Goal: Task Accomplishment & Management: Manage account settings

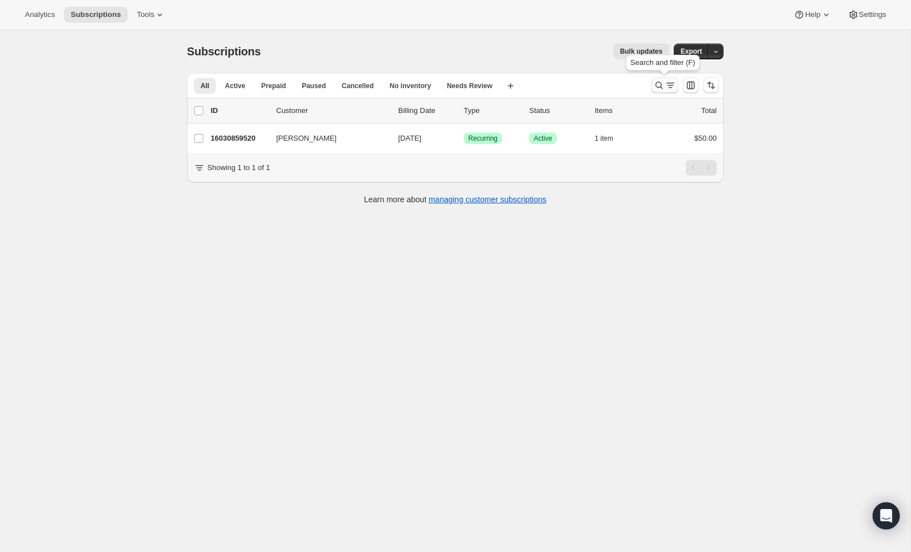
click at [667, 84] on icon "Search and filter results" at bounding box center [670, 85] width 11 height 11
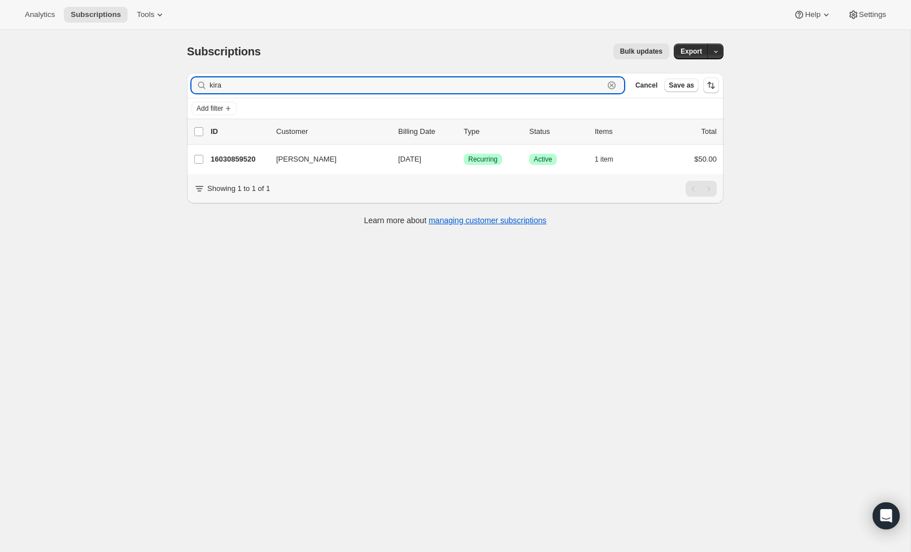
click at [612, 84] on icon "button" at bounding box center [611, 85] width 11 height 11
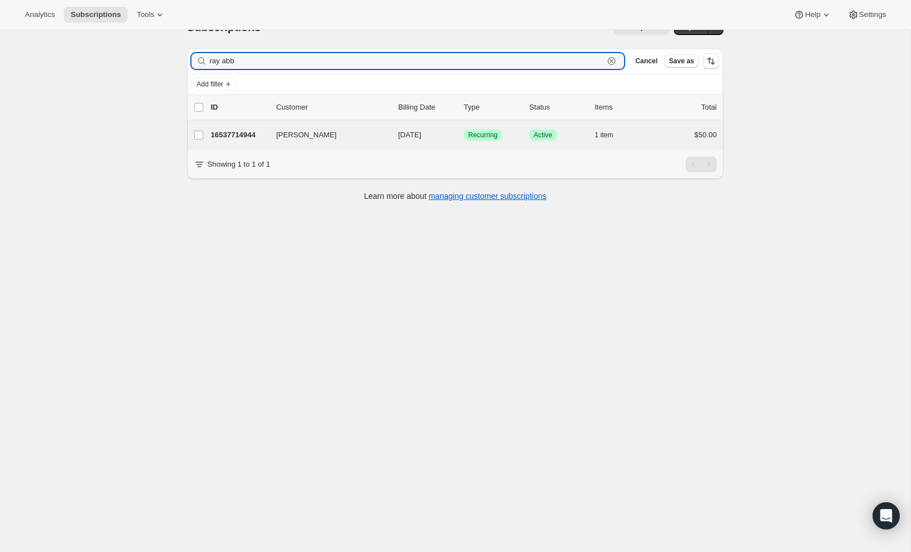
scroll to position [23, 0]
type input "ray abb"
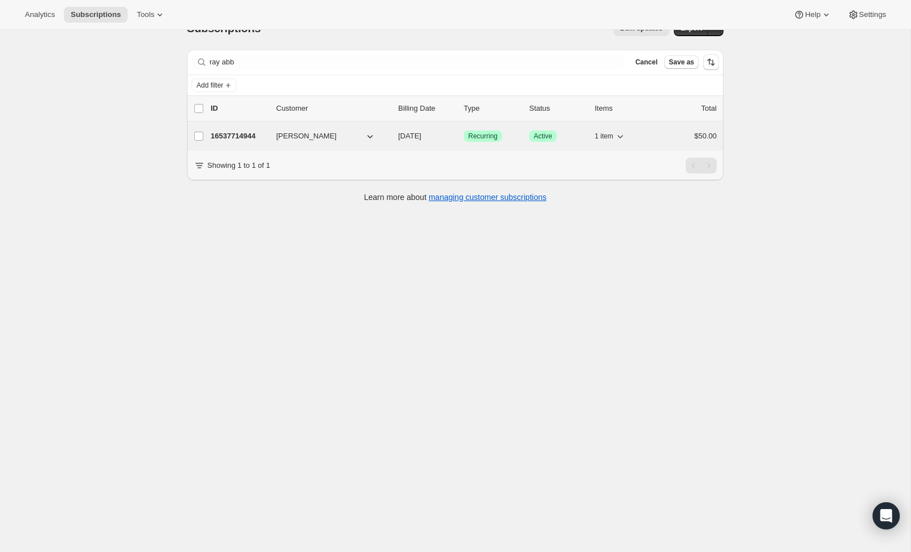
click at [250, 138] on p "16537714944" at bounding box center [239, 135] width 56 height 11
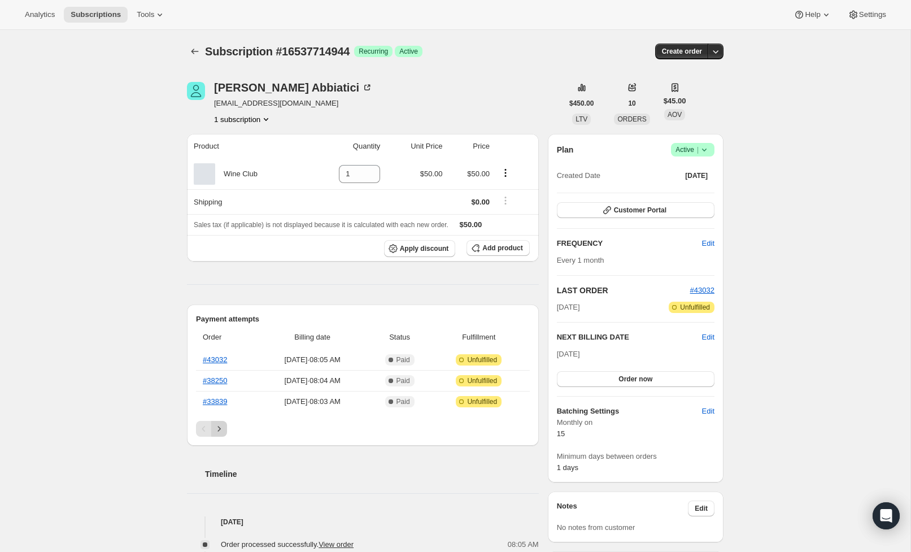
click at [217, 430] on icon "Next" at bounding box center [218, 428] width 11 height 11
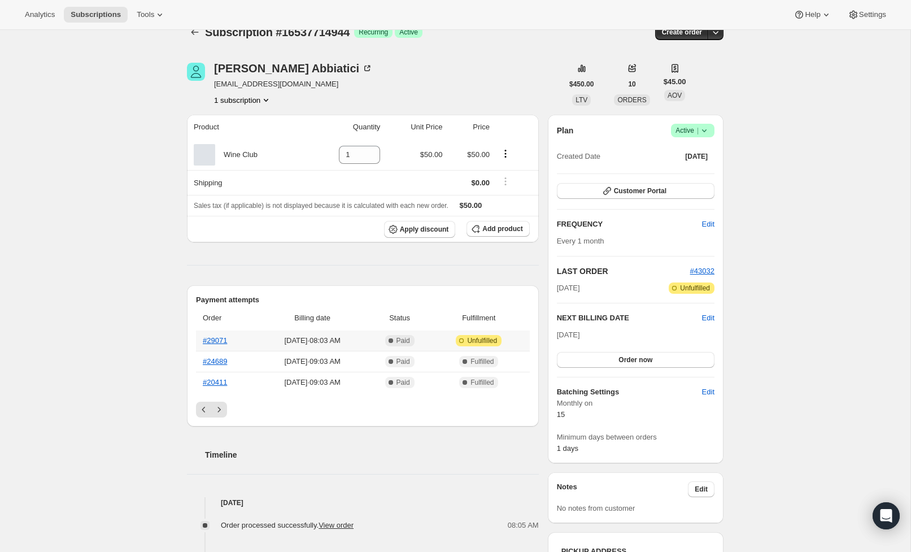
scroll to position [27, 0]
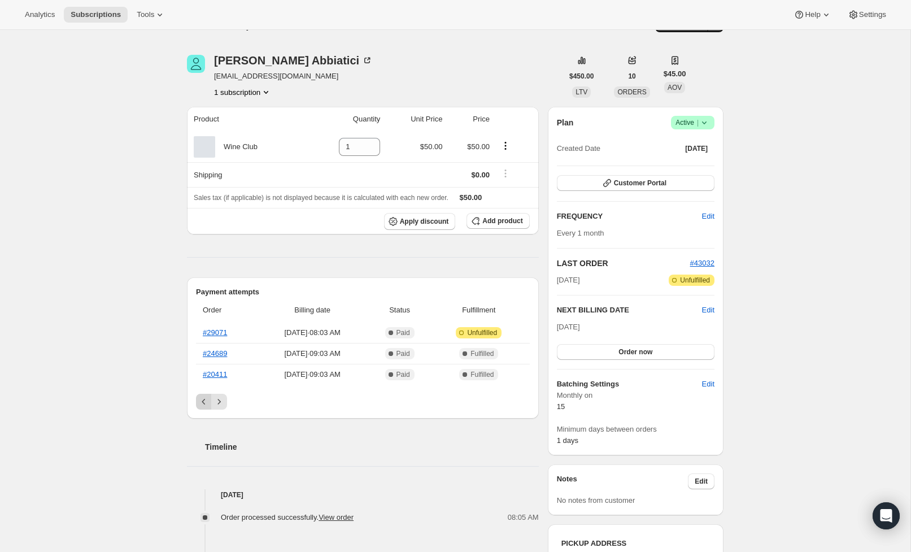
click at [197, 401] on button "Previous" at bounding box center [204, 402] width 16 height 16
click at [217, 402] on icon "Next" at bounding box center [218, 400] width 11 height 11
click at [210, 333] on link "#29071" at bounding box center [215, 332] width 24 height 8
click at [222, 329] on link "#29071" at bounding box center [215, 332] width 24 height 8
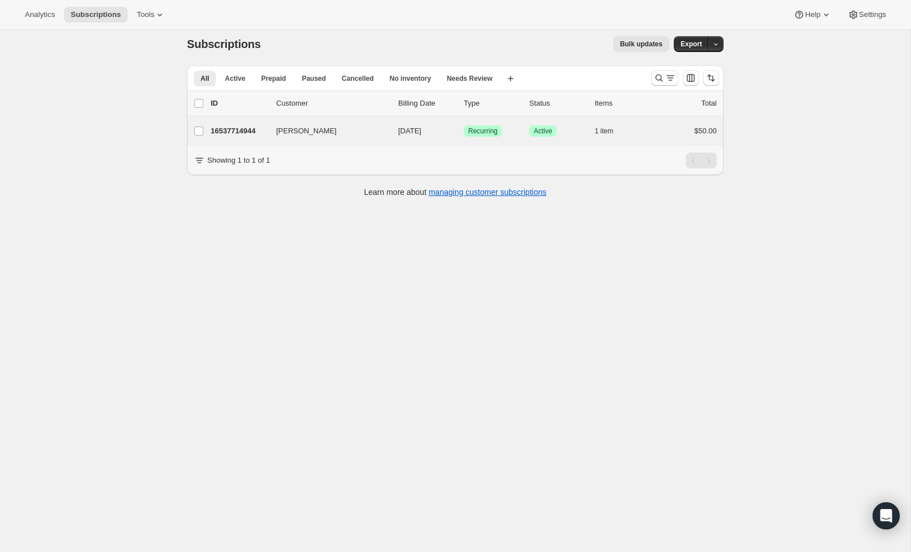
scroll to position [12, 0]
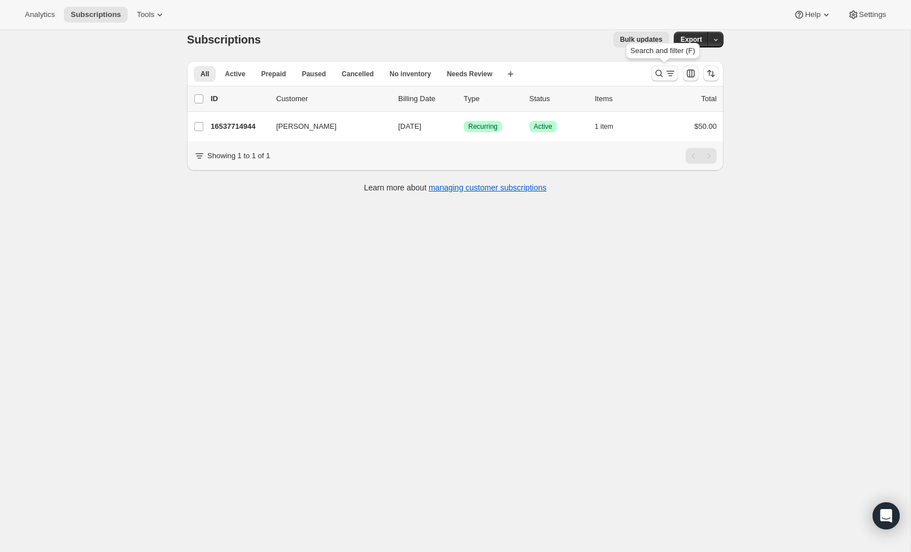
click at [668, 73] on icon "Search and filter results" at bounding box center [670, 73] width 11 height 11
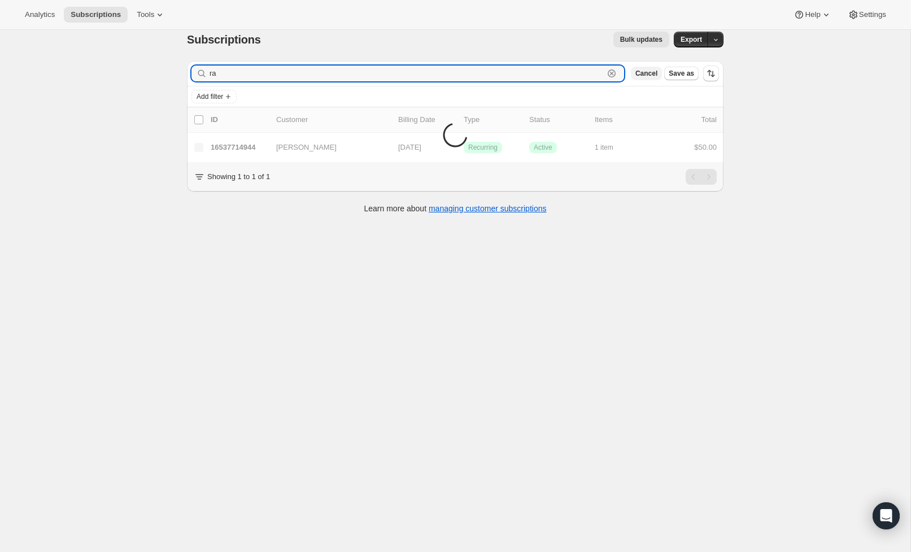
type input "r"
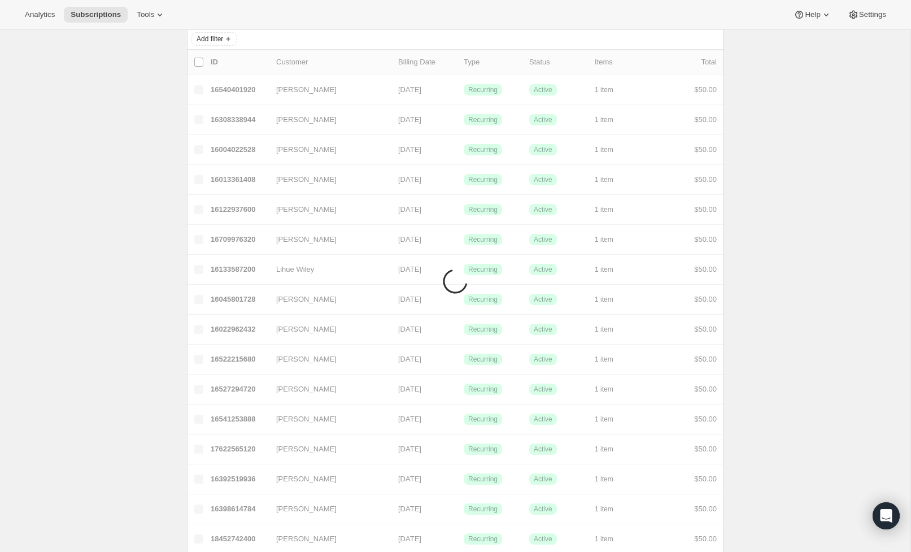
scroll to position [30, 0]
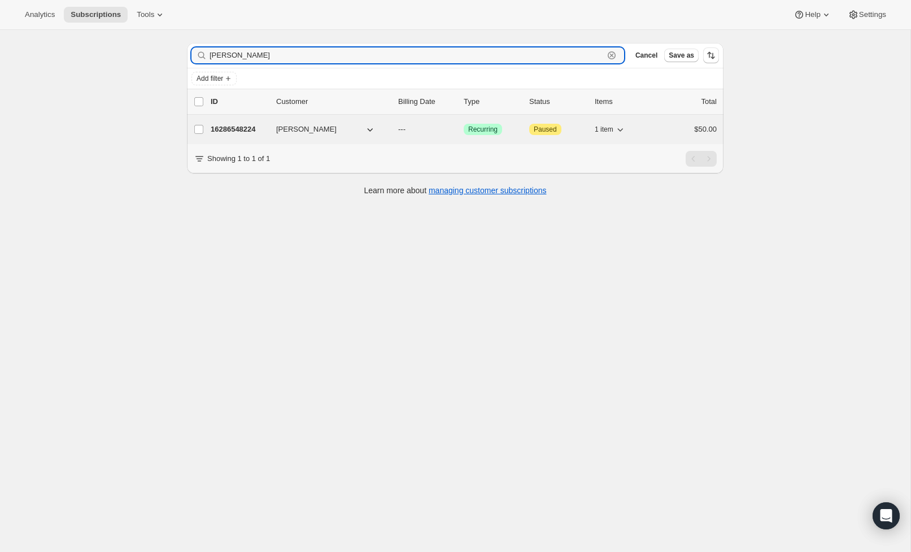
type input "[PERSON_NAME]"
click at [225, 132] on p "16286548224" at bounding box center [239, 129] width 56 height 11
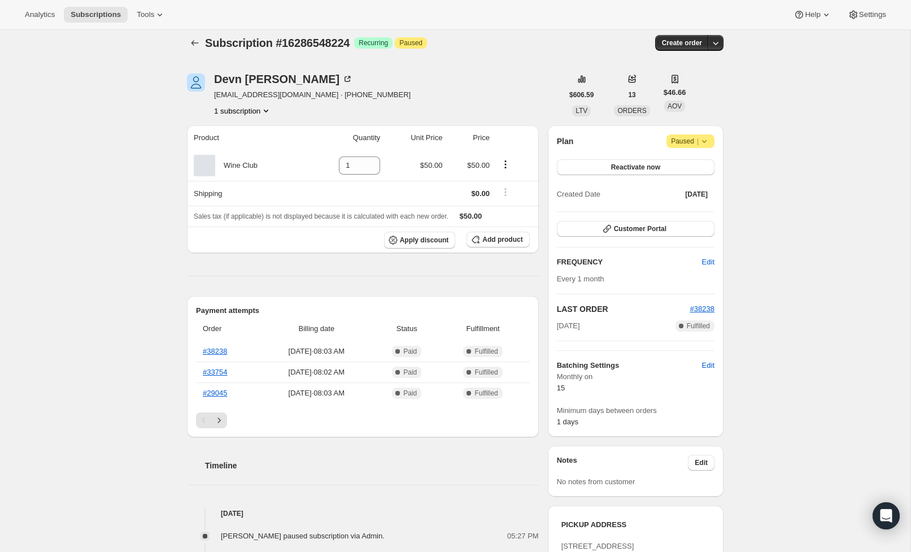
scroll to position [14, 0]
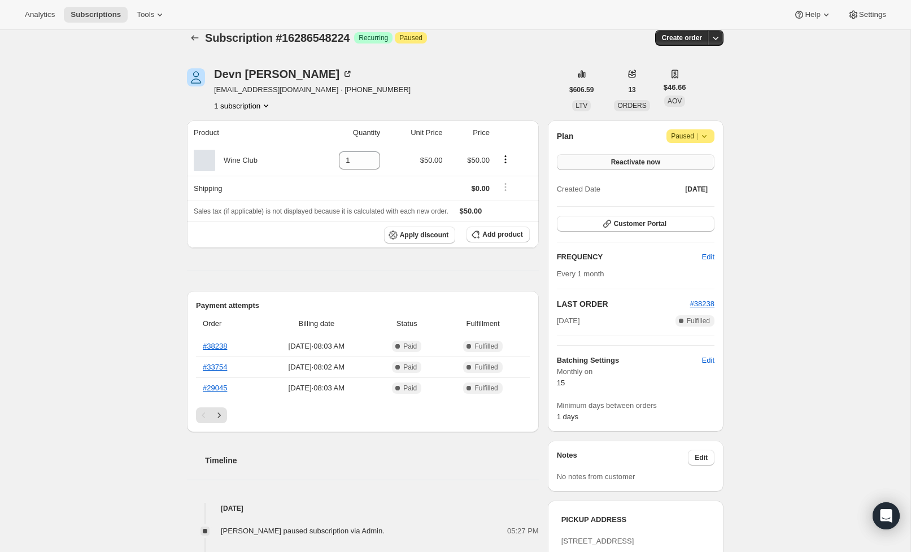
click at [636, 164] on span "Reactivate now" at bounding box center [635, 162] width 49 height 9
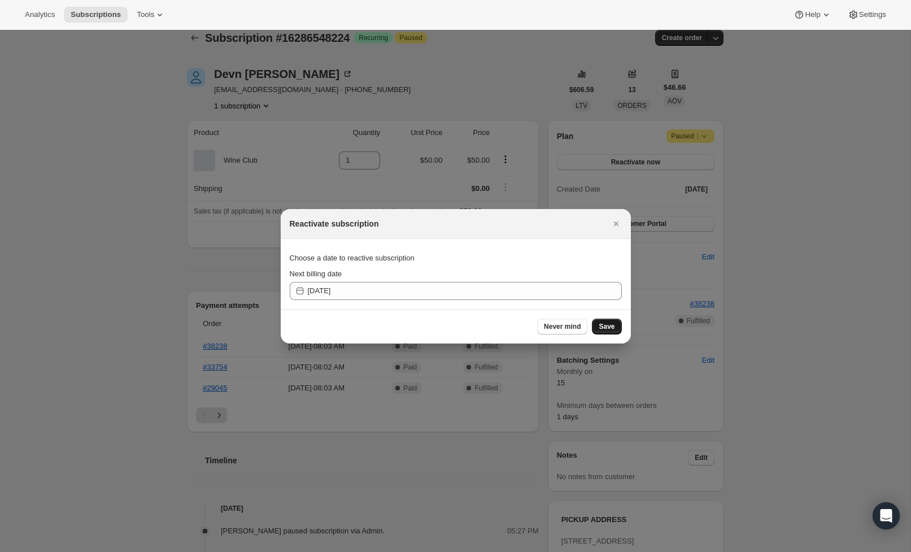
click at [606, 326] on span "Save" at bounding box center [607, 326] width 16 height 9
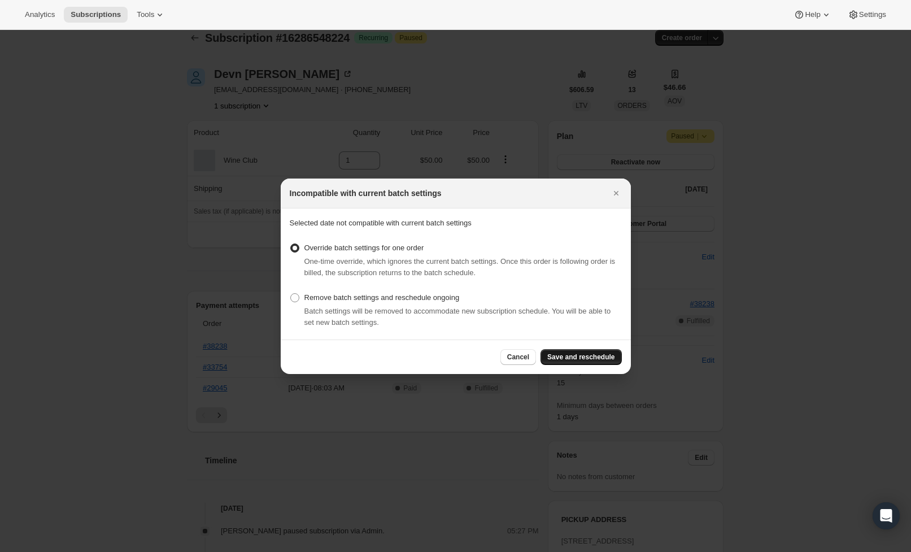
click at [601, 349] on button "Save and reschedule" at bounding box center [580, 357] width 81 height 16
